Goal: Information Seeking & Learning: Learn about a topic

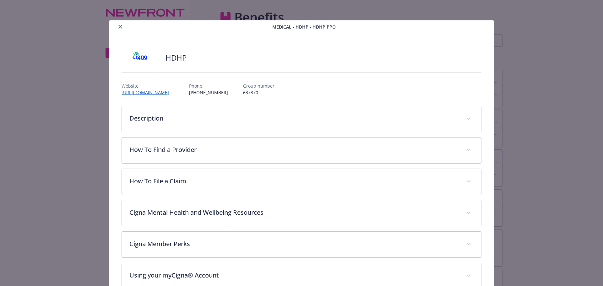
scroll to position [19, 0]
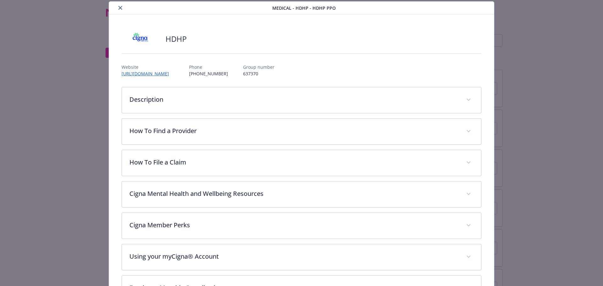
click at [121, 9] on icon "close" at bounding box center [120, 8] width 4 height 4
